Goal: Information Seeking & Learning: Learn about a topic

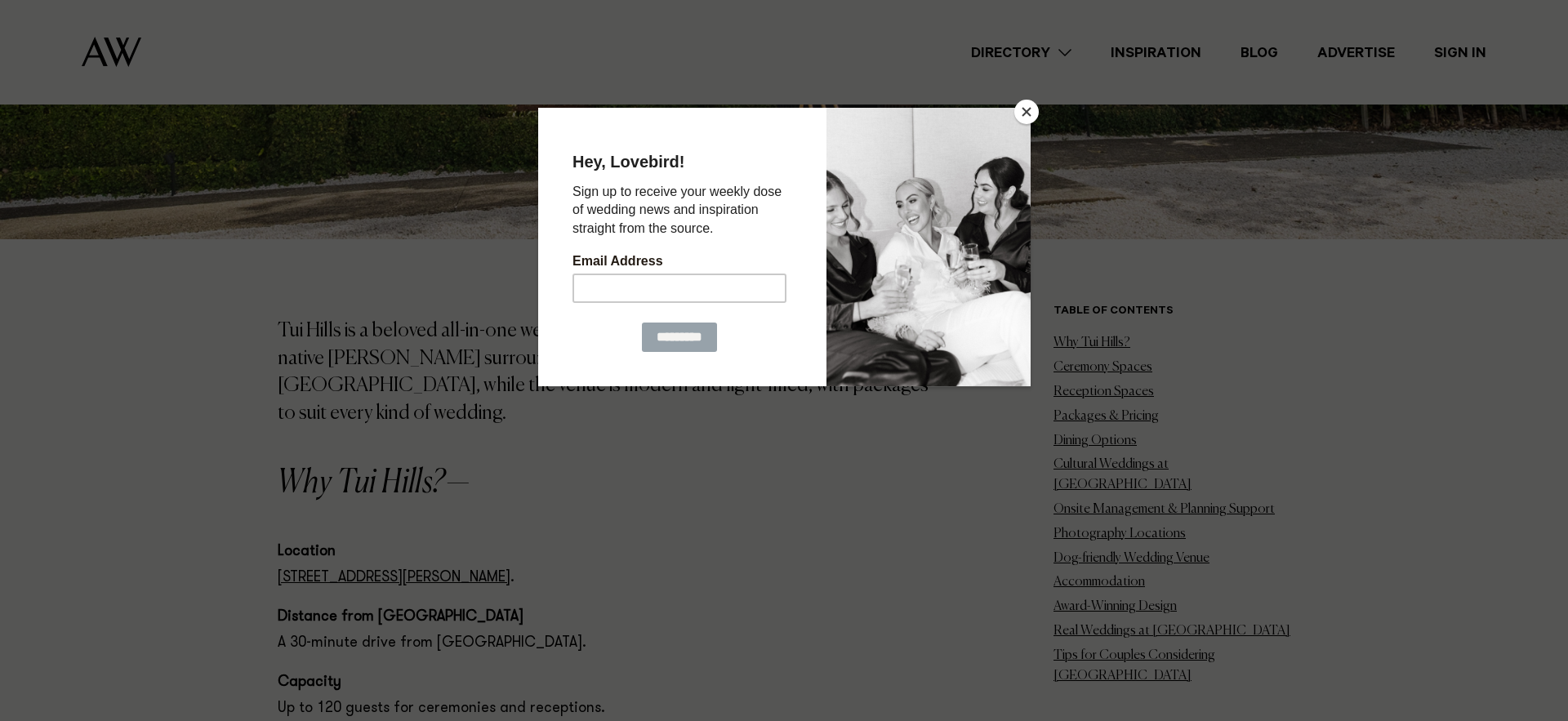
scroll to position [972, 0]
click at [1029, 111] on button "Close" at bounding box center [1027, 112] width 25 height 25
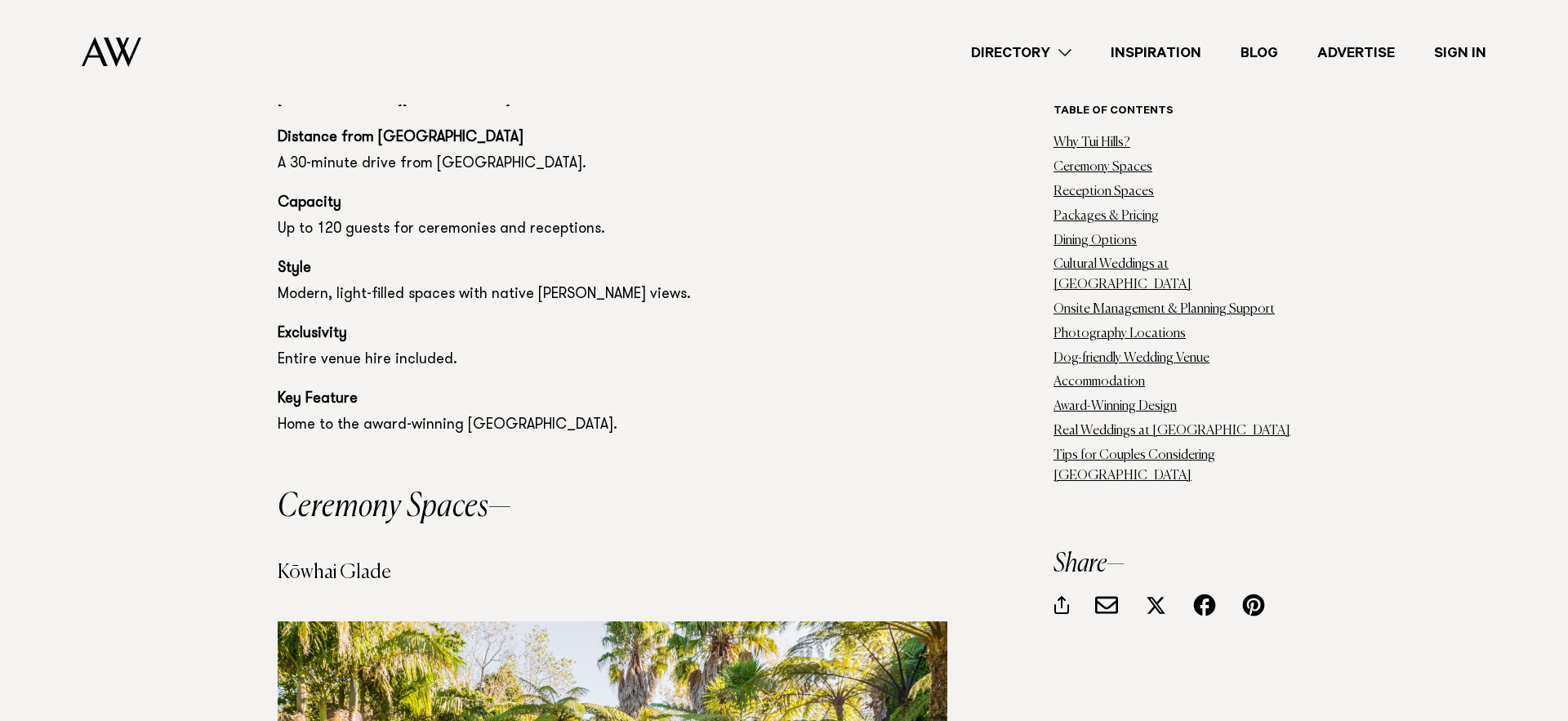
scroll to position [1446, 0]
click at [1064, 138] on link "Why Tui Hills?" at bounding box center [1092, 143] width 77 height 13
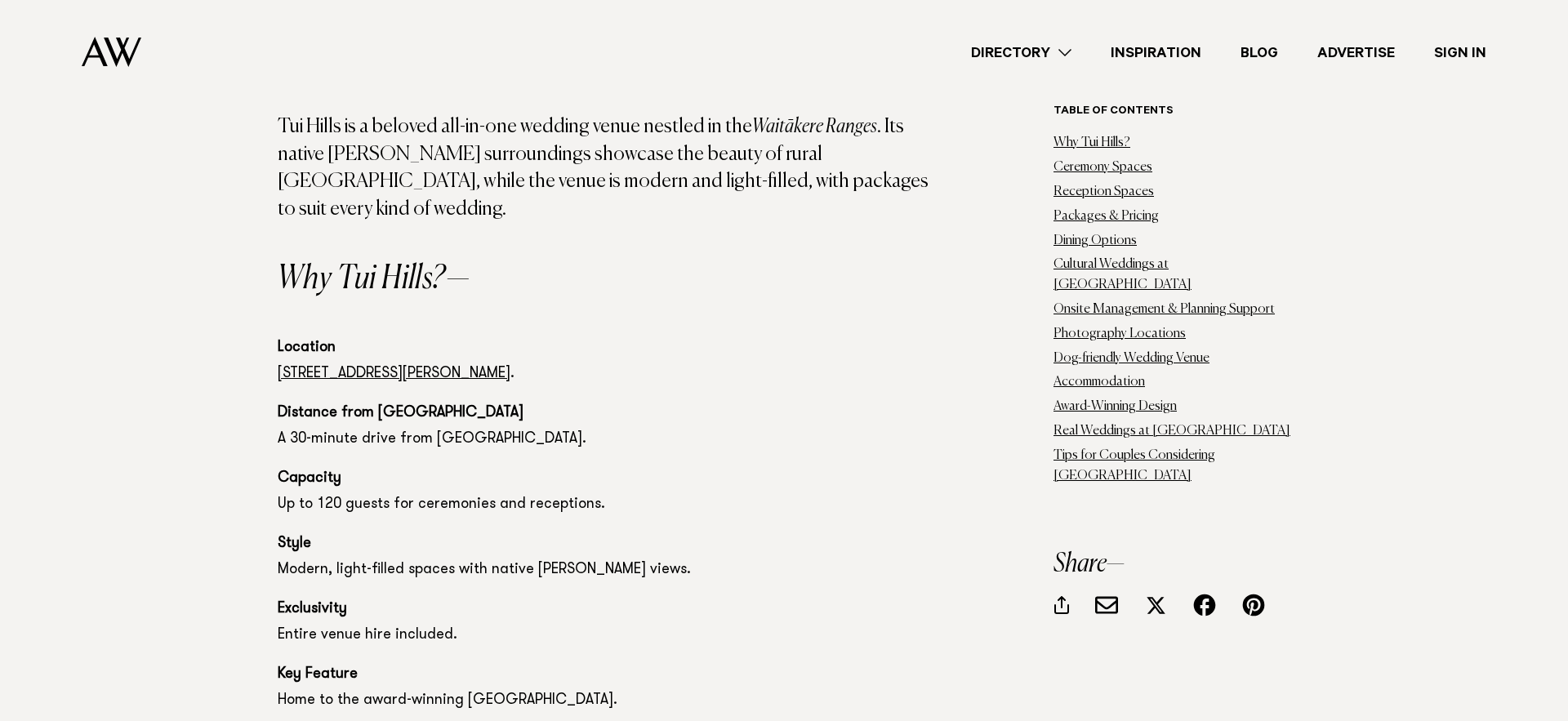
scroll to position [1168, 0]
click at [1105, 165] on link "Ceremony Spaces" at bounding box center [1103, 167] width 99 height 13
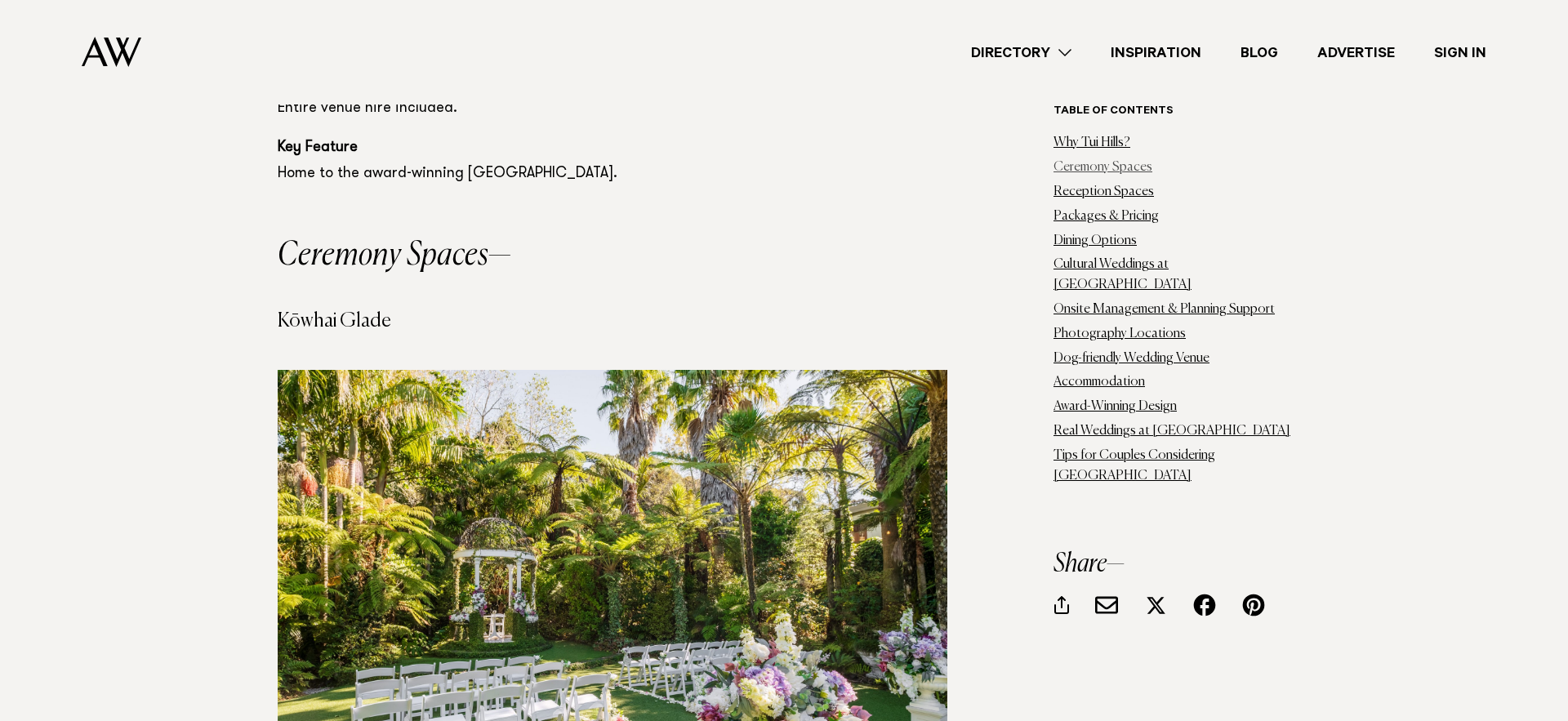
scroll to position [1746, 0]
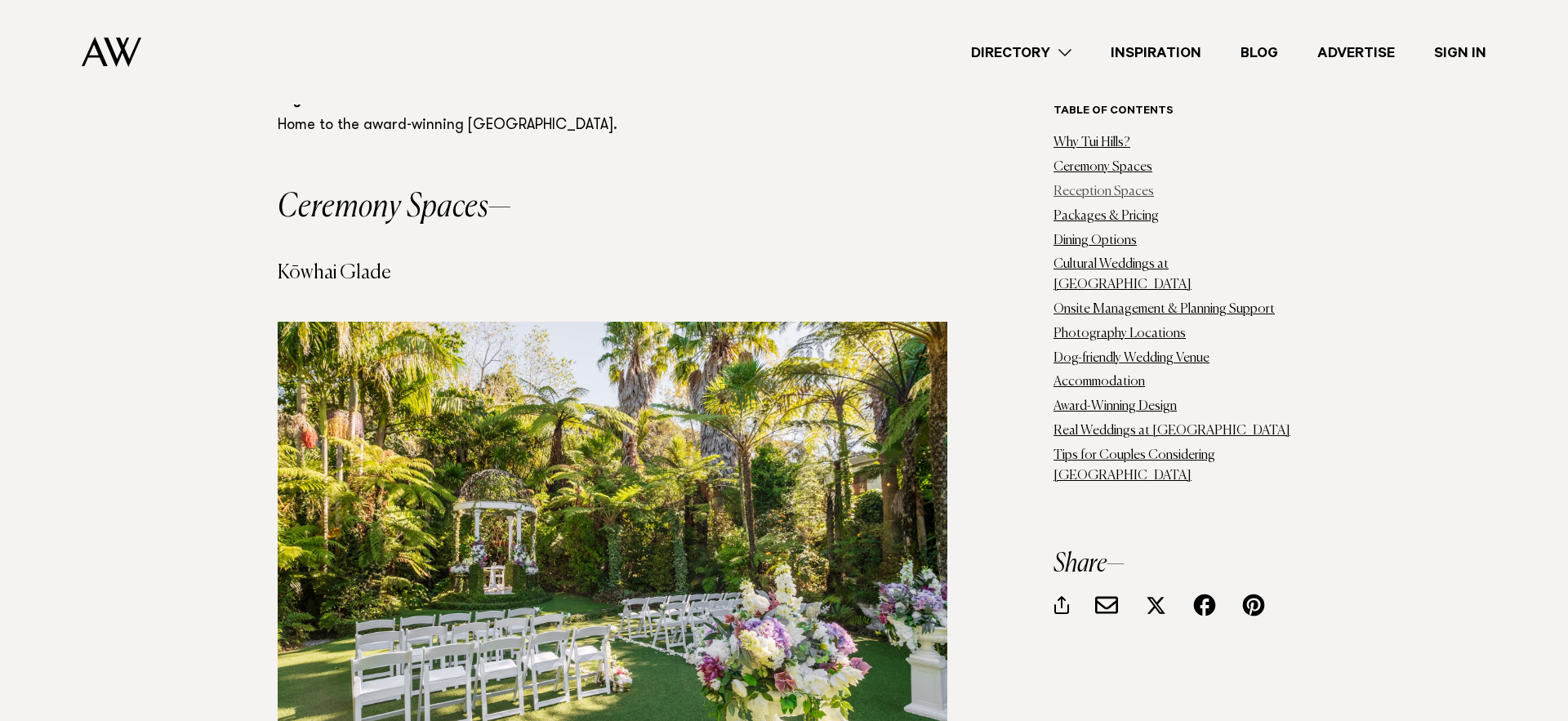
click at [1067, 194] on link "Reception Spaces" at bounding box center [1104, 192] width 101 height 13
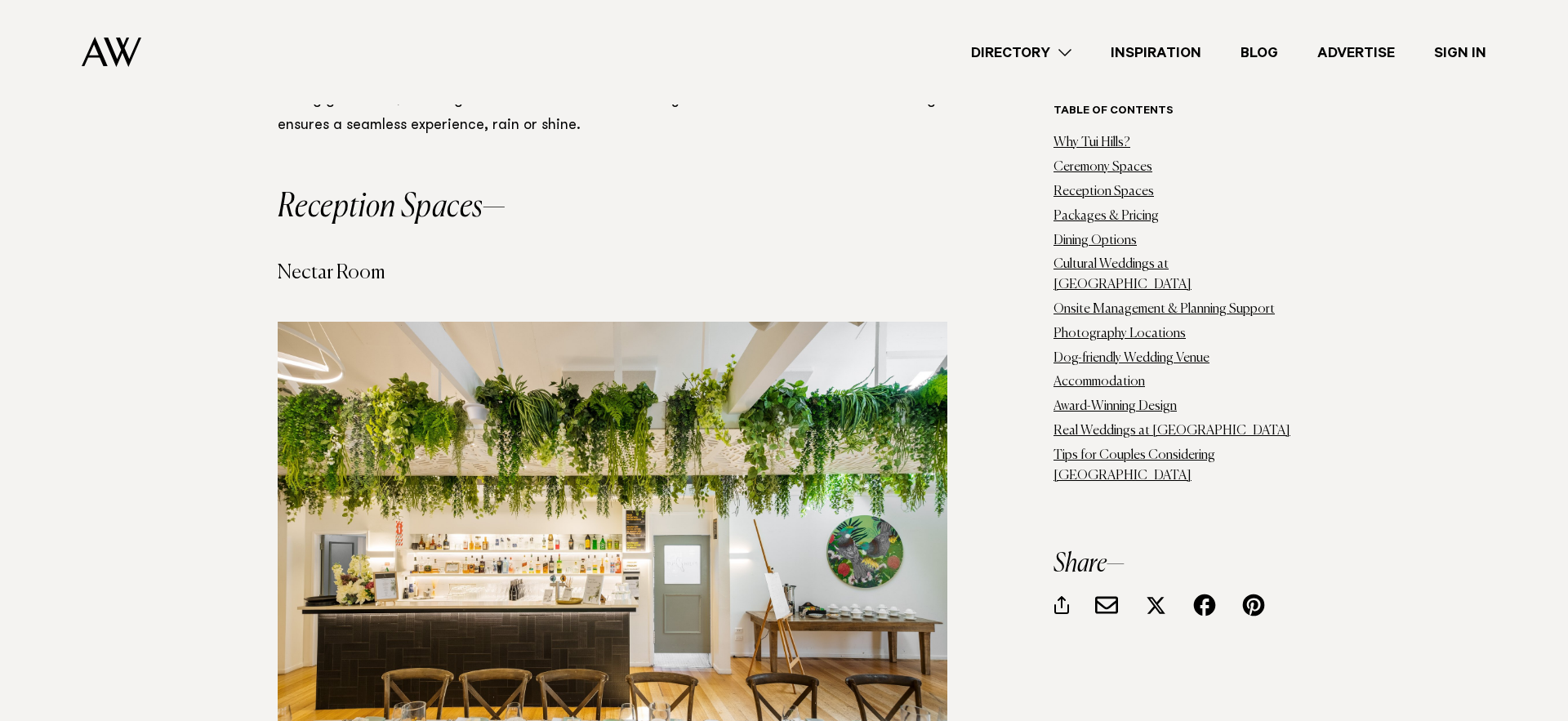
scroll to position [3192, 0]
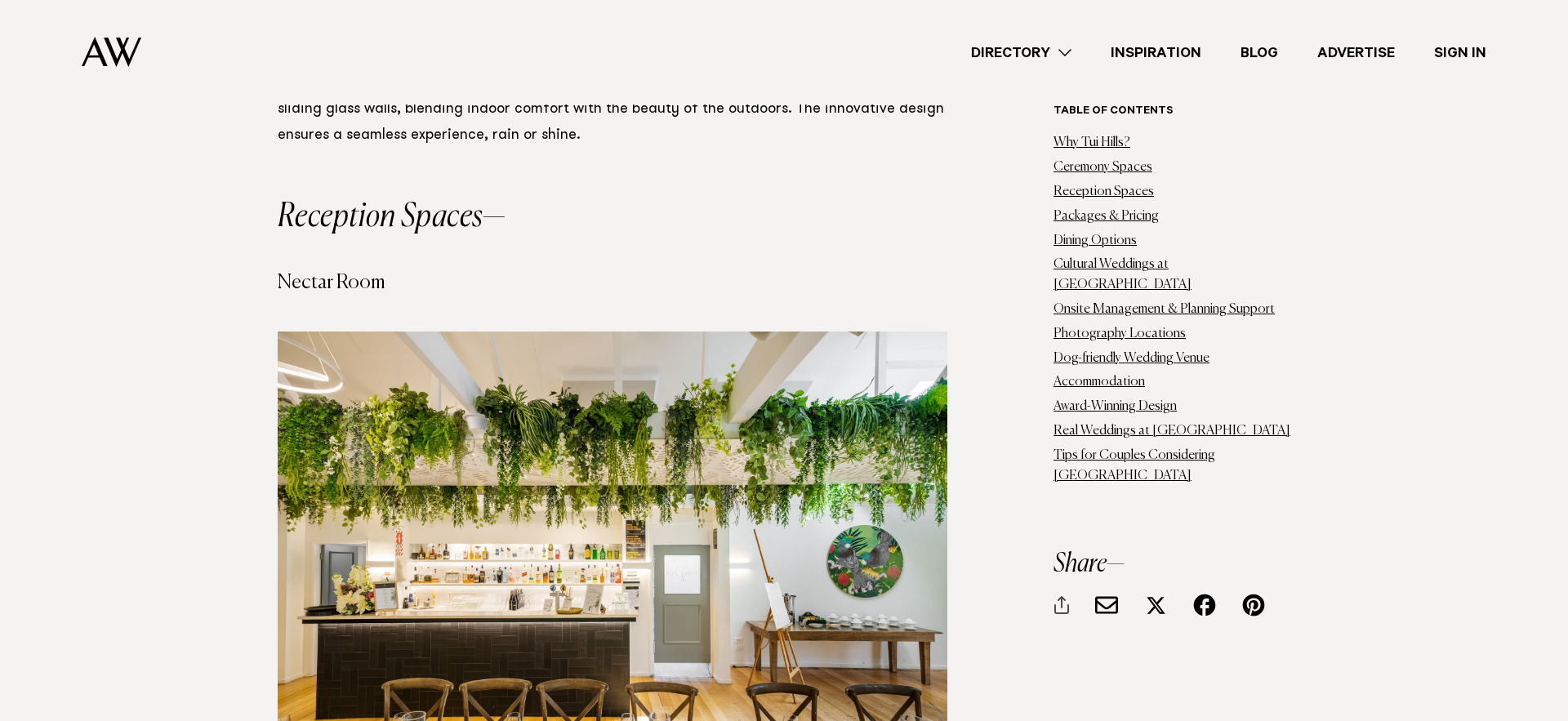
click at [1062, 597] on div at bounding box center [1062, 605] width 15 height 18
click at [1080, 376] on link "Accommodation" at bounding box center [1099, 382] width 92 height 13
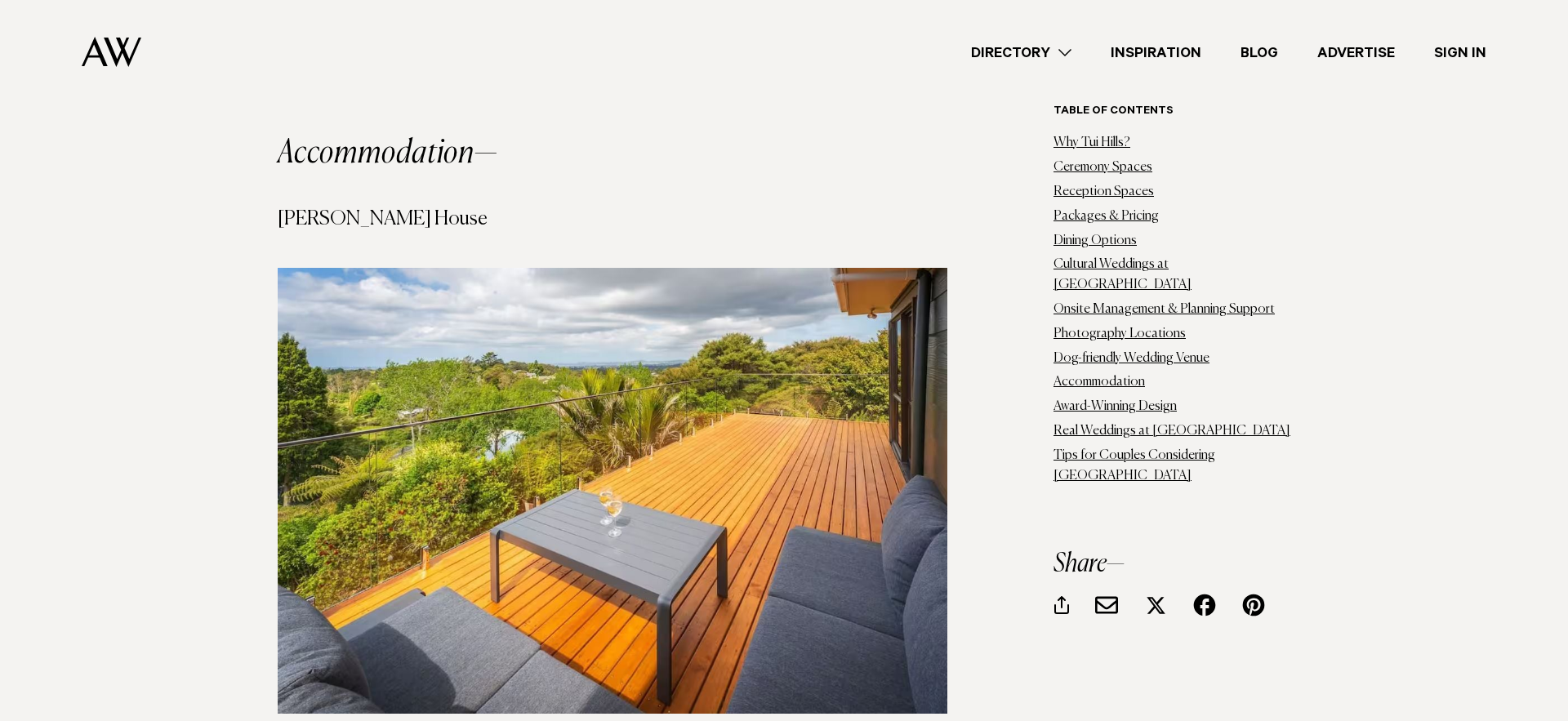
scroll to position [13470, 0]
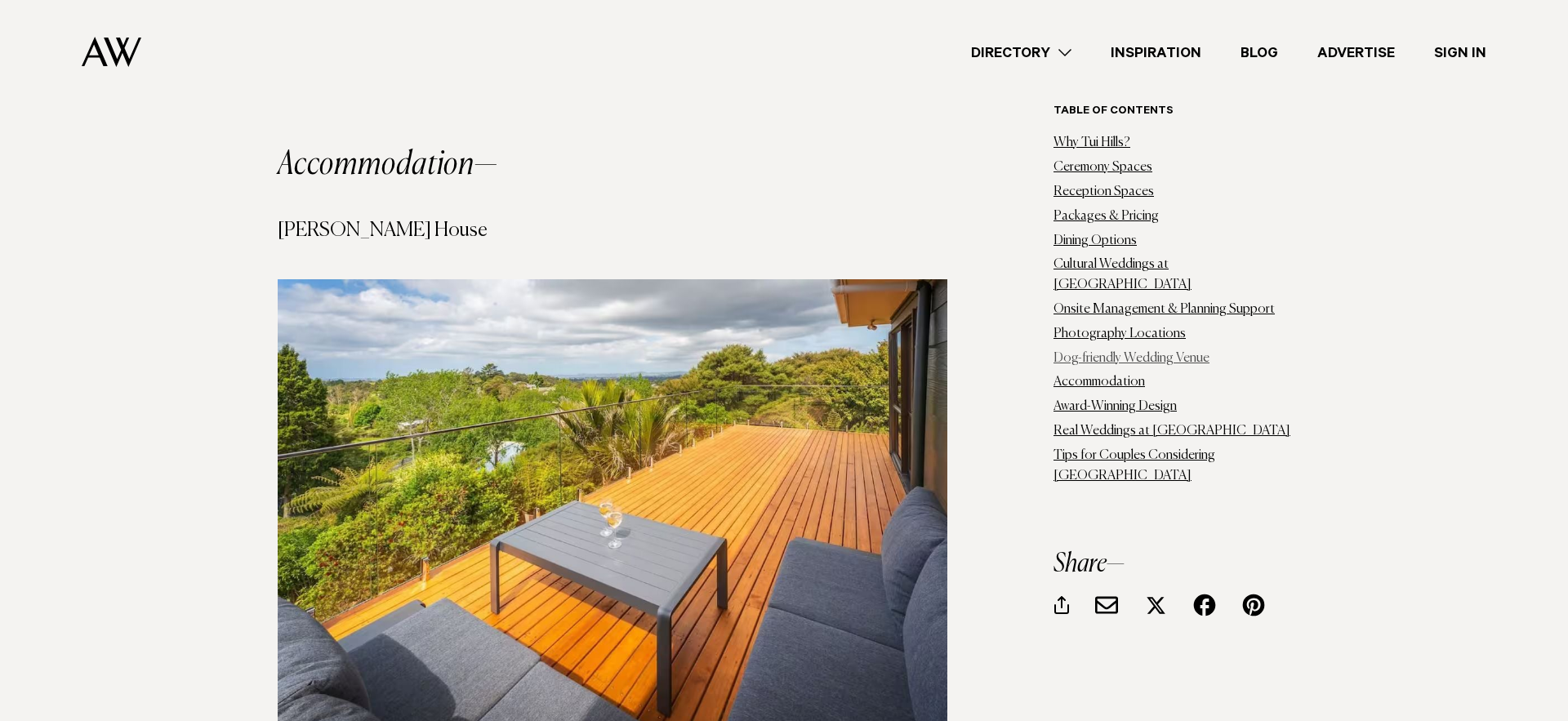
click at [1114, 351] on link "Dog-friendly Wedding Venue" at bounding box center [1131, 357] width 156 height 13
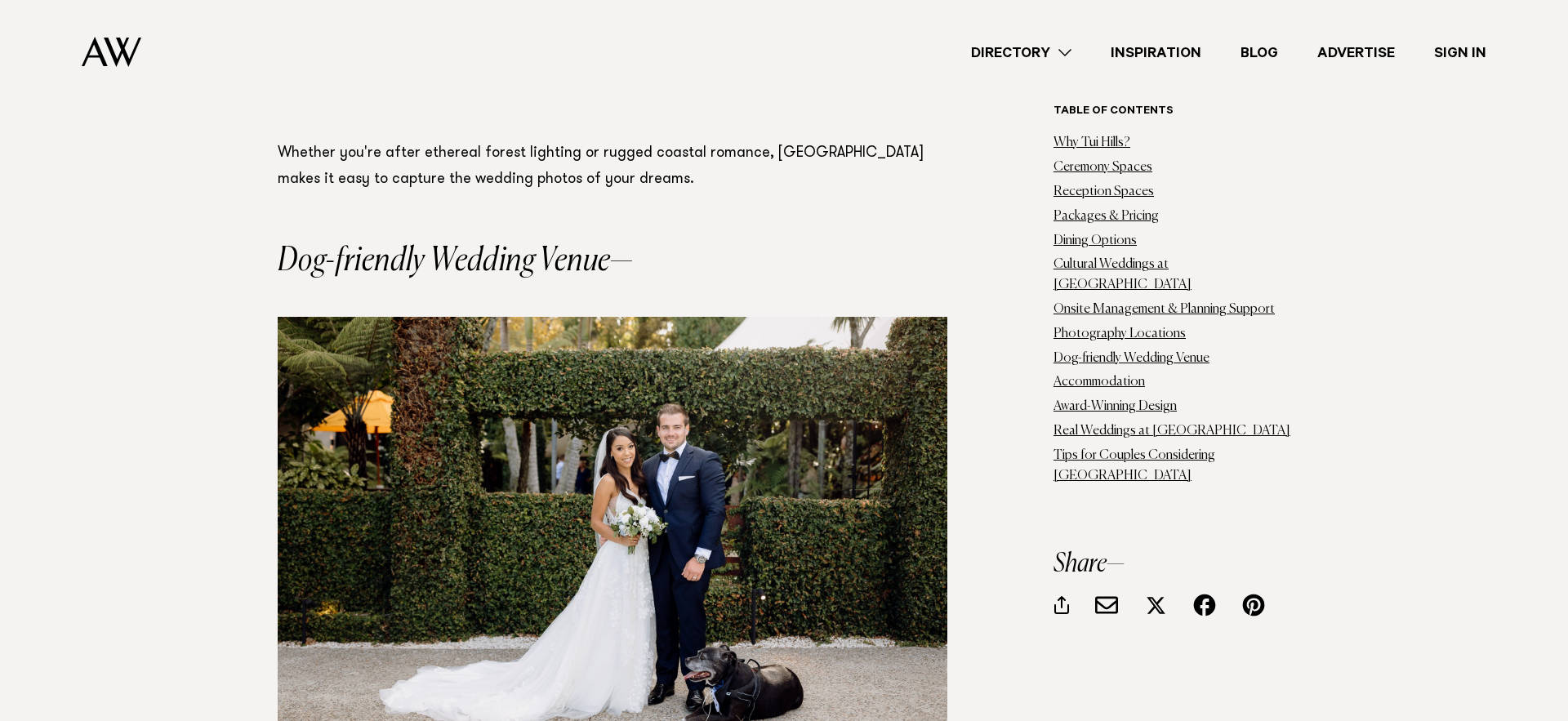
scroll to position [12585, 0]
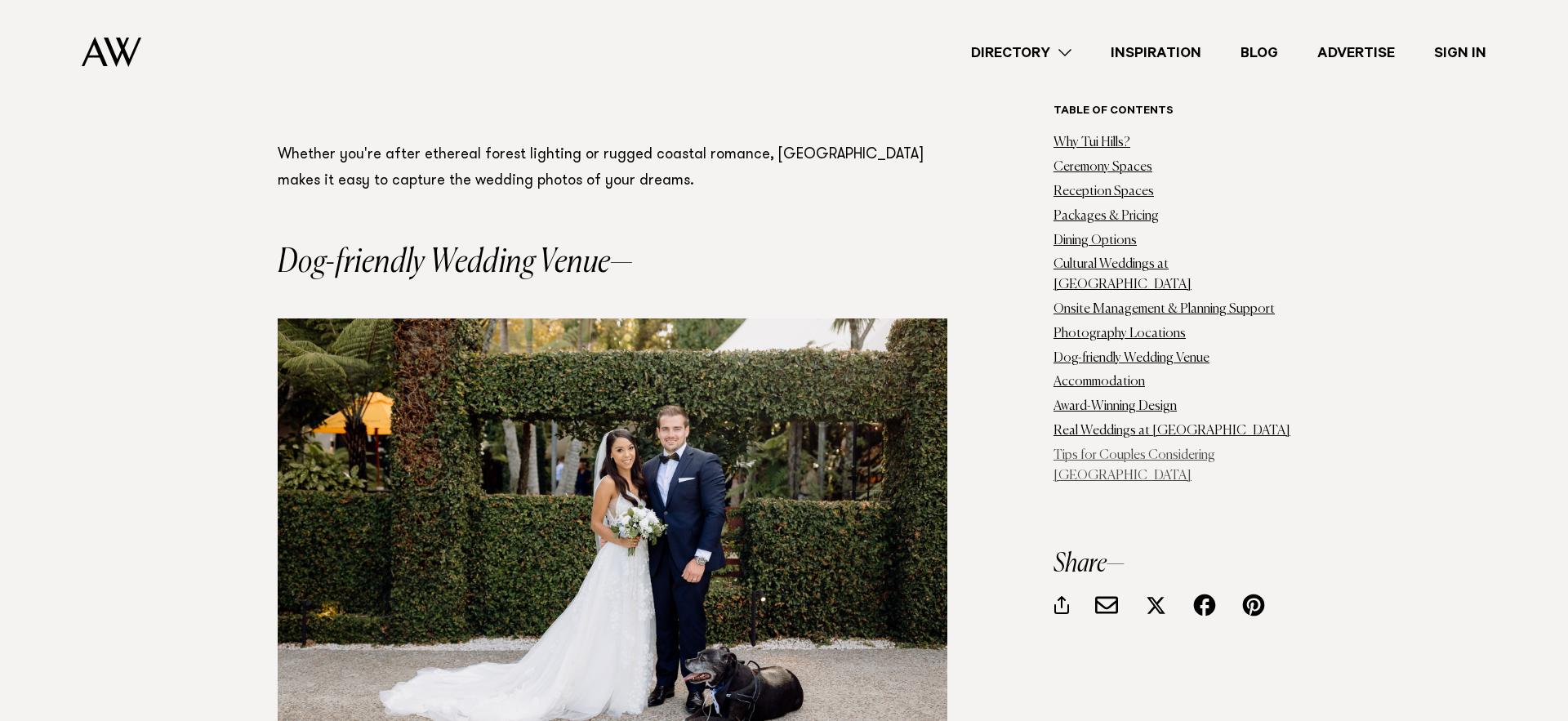
click at [1116, 449] on link "Tips for Couples Considering [GEOGRAPHIC_DATA]" at bounding box center [1134, 466] width 161 height 34
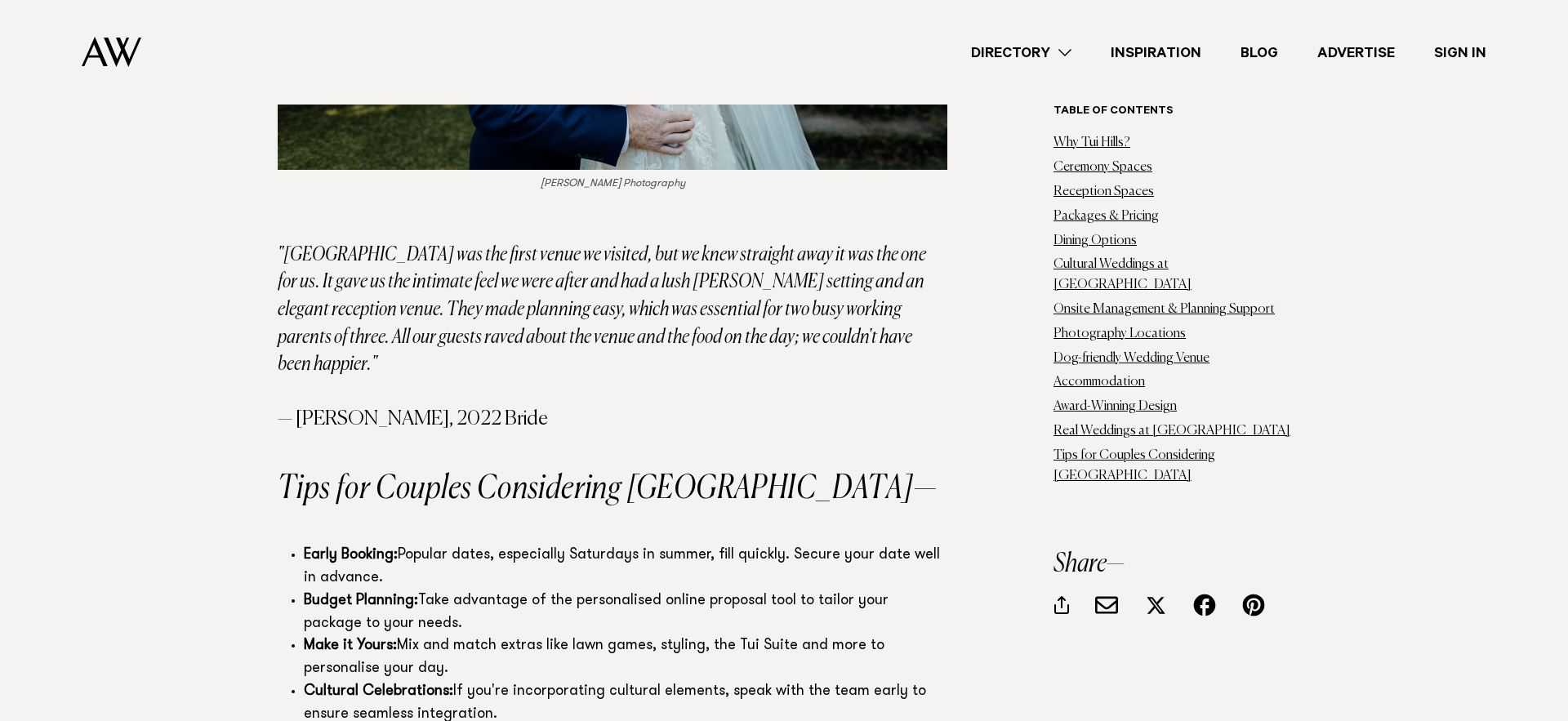
scroll to position [18029, 0]
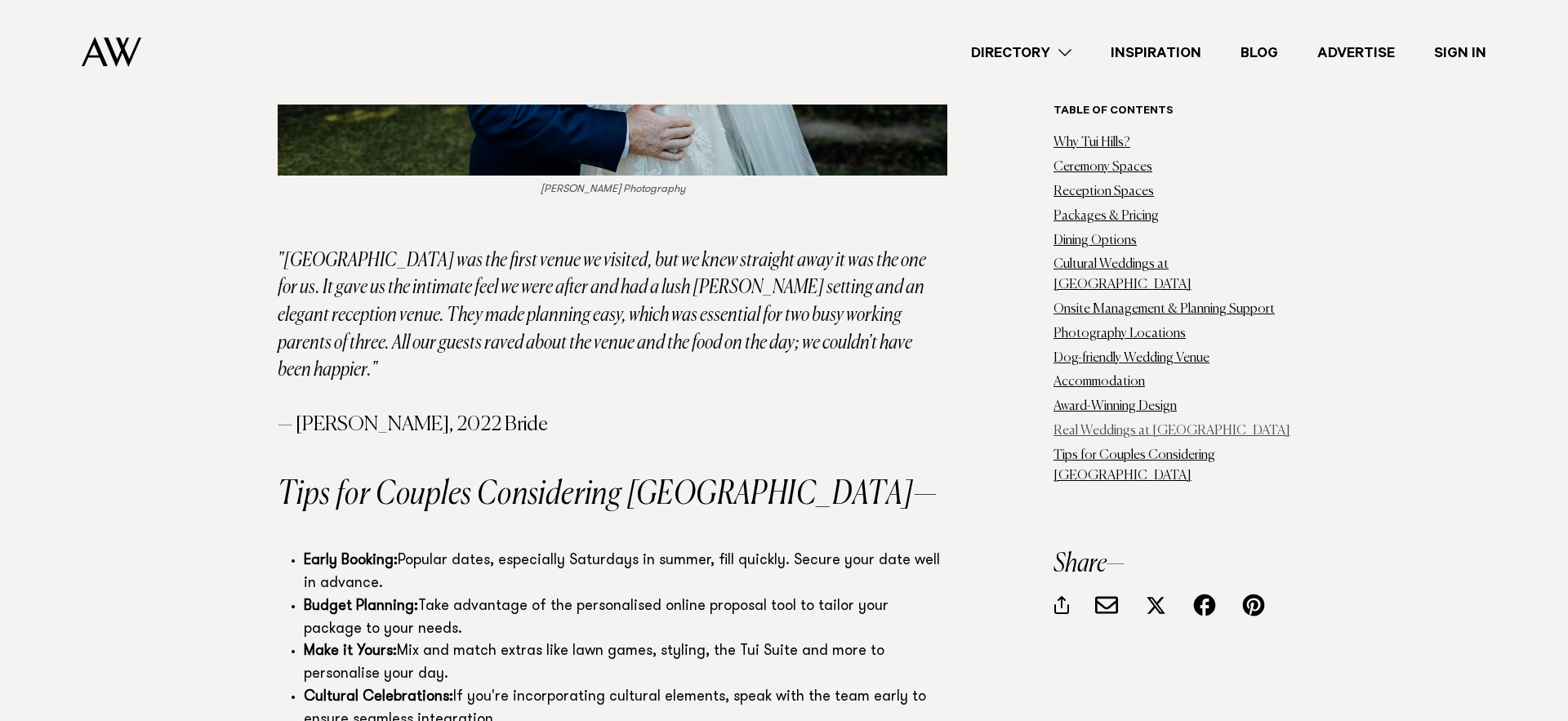
click at [1113, 424] on link "Real Weddings at [GEOGRAPHIC_DATA]" at bounding box center [1172, 431] width 236 height 13
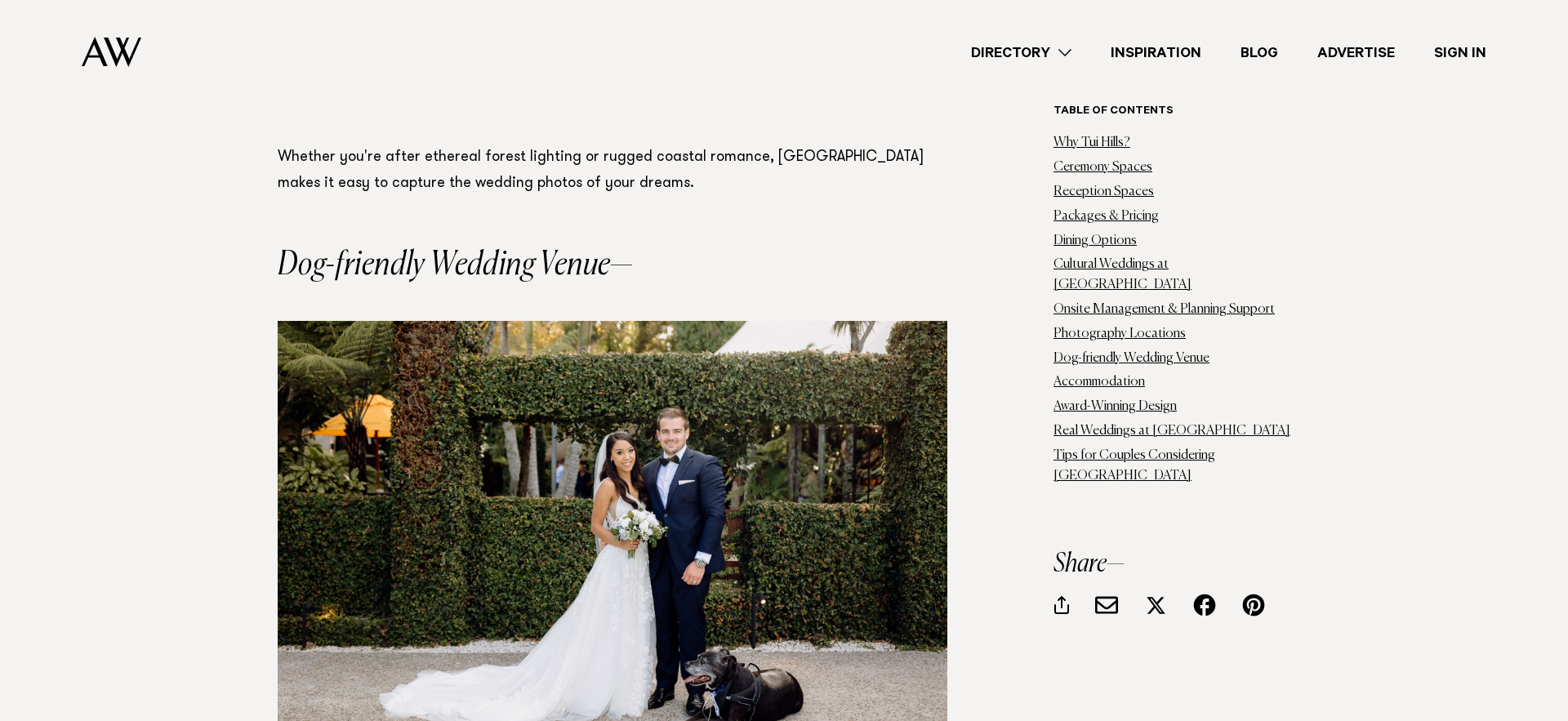
scroll to position [12580, 0]
